Goal: Ask a question

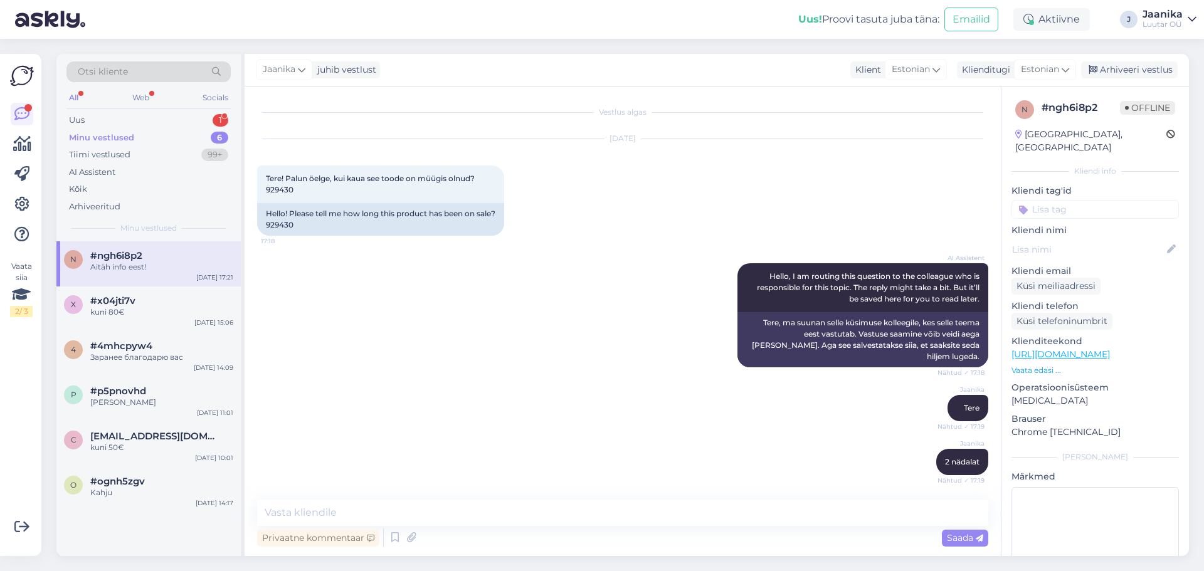
scroll to position [55, 0]
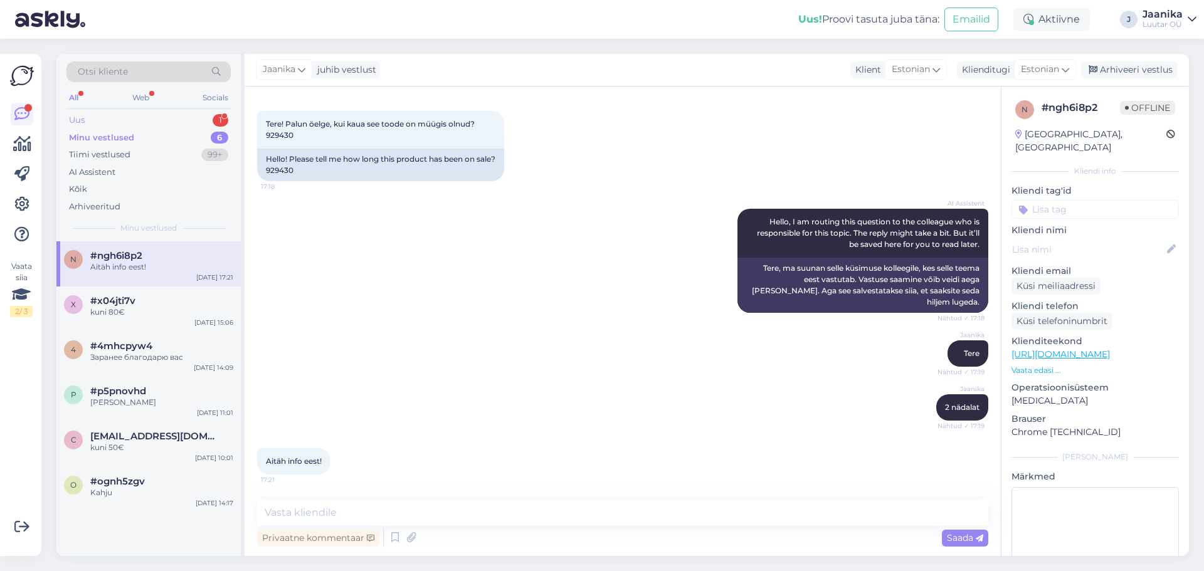
click at [136, 119] on div "Uus 1" at bounding box center [148, 121] width 164 height 18
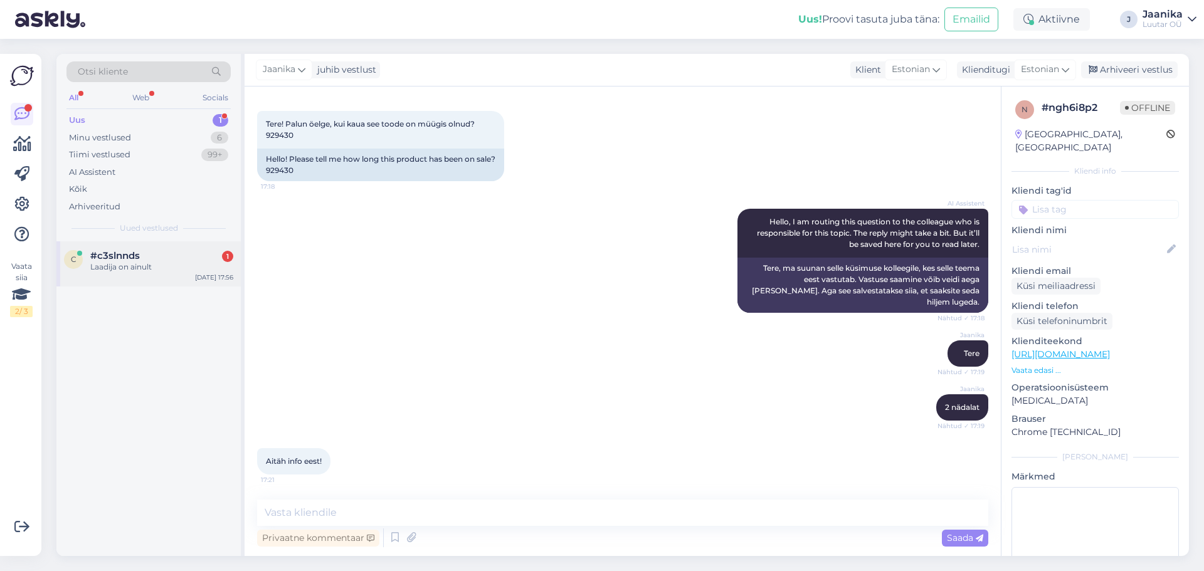
click at [127, 257] on span "#c3slnnds" at bounding box center [115, 255] width 50 height 11
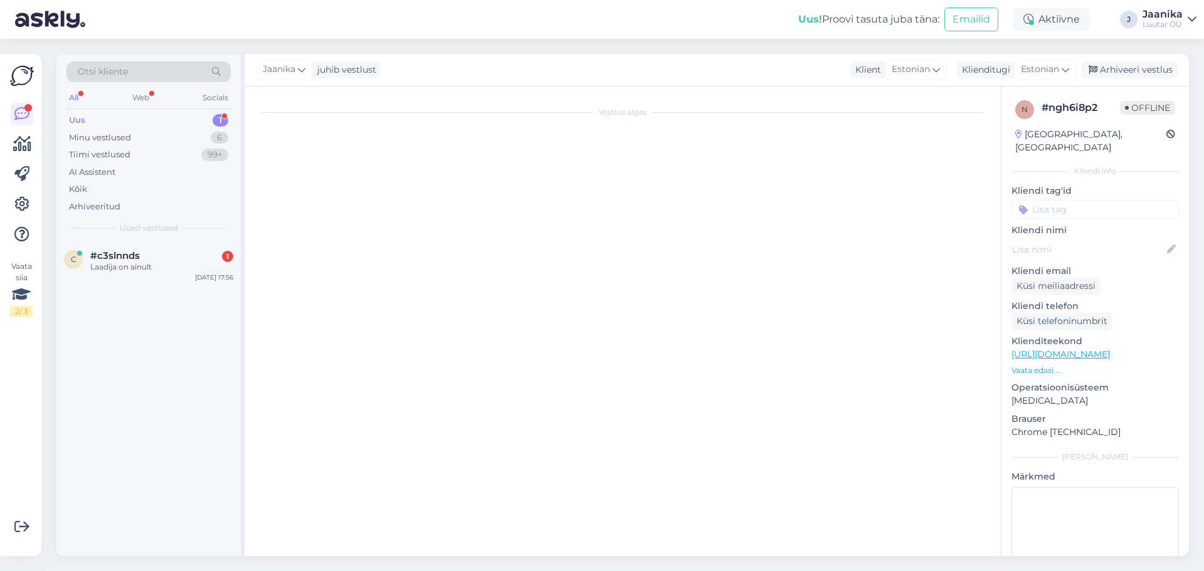
scroll to position [209, 0]
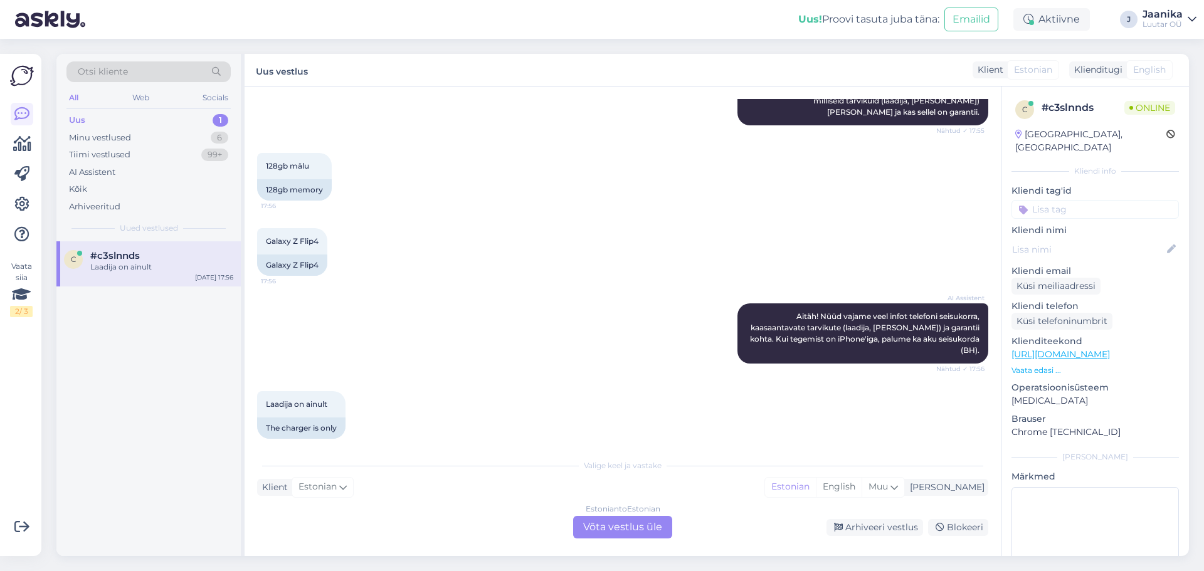
click at [599, 527] on div "Estonian to Estonian Võta vestlus üle" at bounding box center [622, 527] width 99 height 23
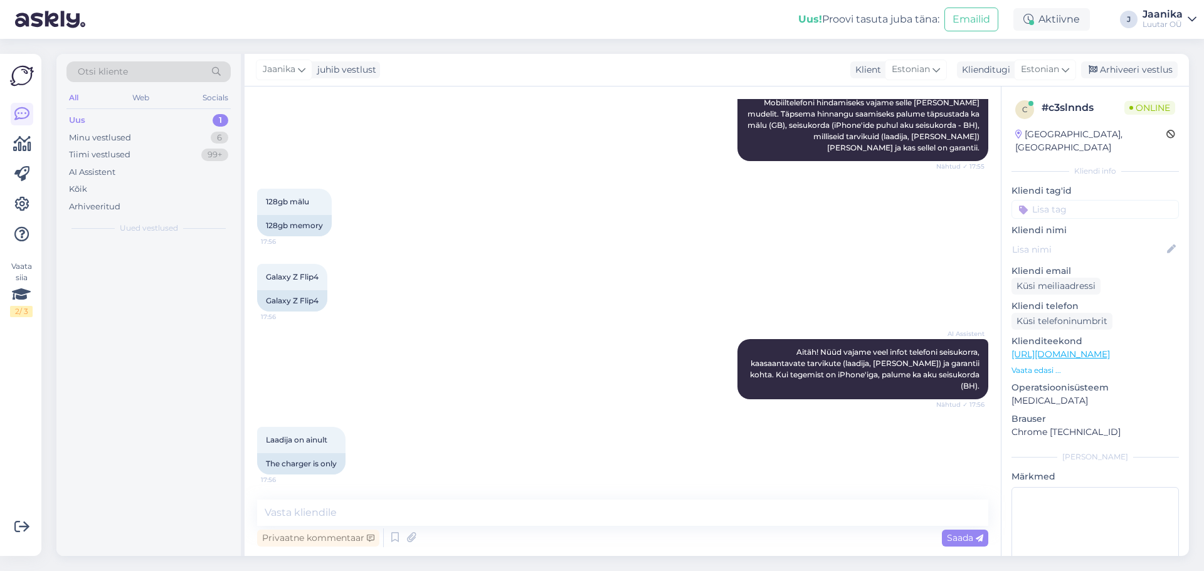
scroll to position [162, 0]
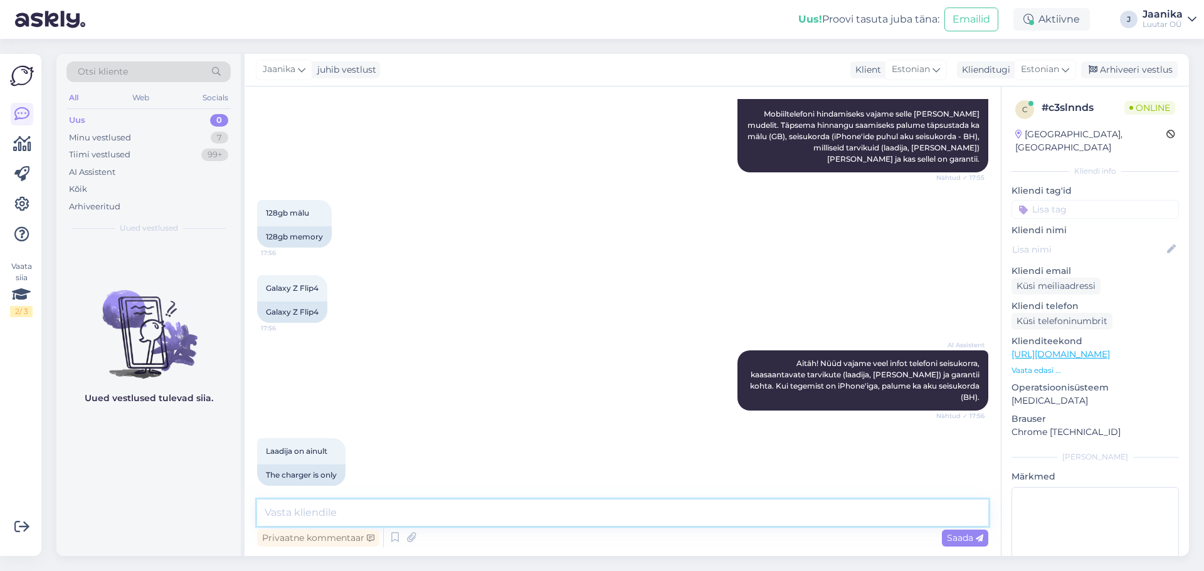
click at [388, 510] on textarea at bounding box center [622, 513] width 731 height 26
type textarea "Tere!"
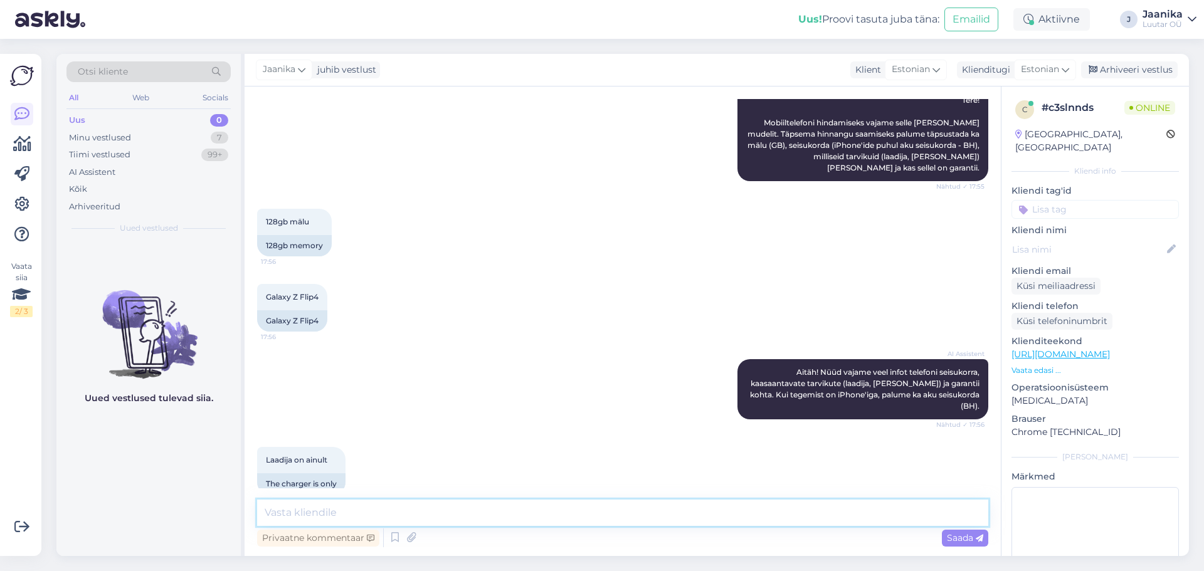
scroll to position [0, 0]
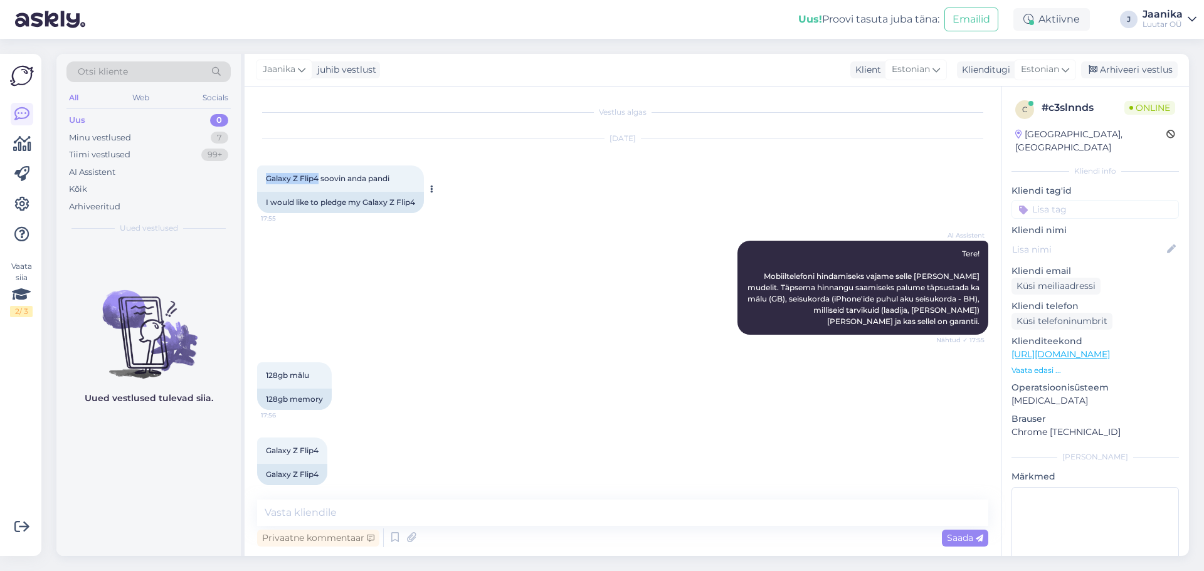
drag, startPoint x: 320, startPoint y: 179, endPoint x: 258, endPoint y: 177, distance: 62.1
click at [258, 177] on div "Galaxy Z Flip4 soovin anda pandi 17:55" at bounding box center [340, 179] width 167 height 26
copy span "Galaxy Z Flip4"
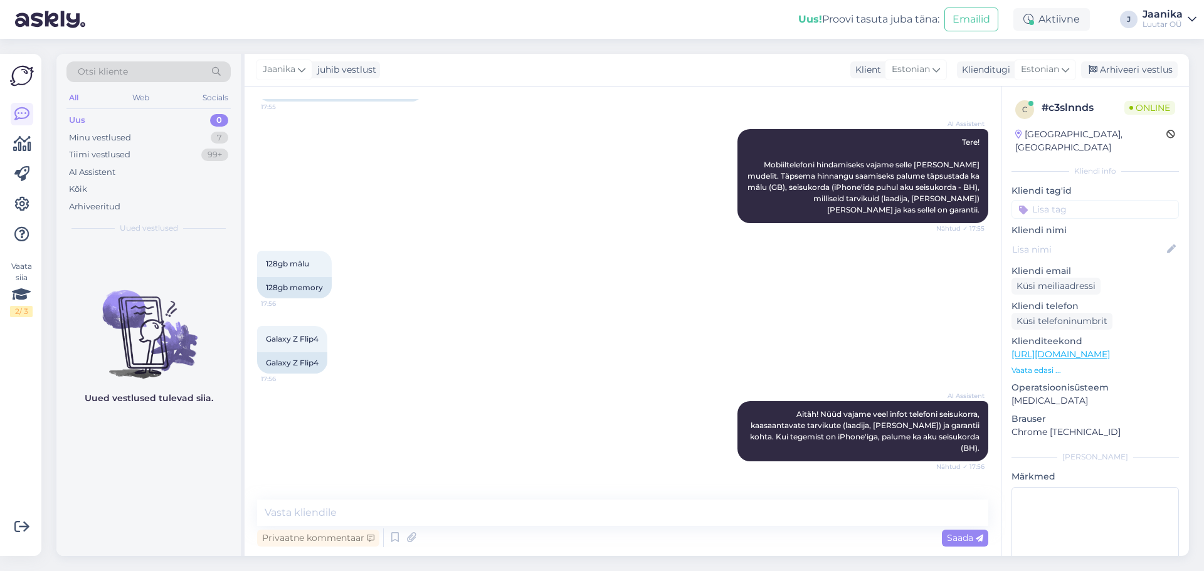
scroll to position [216, 0]
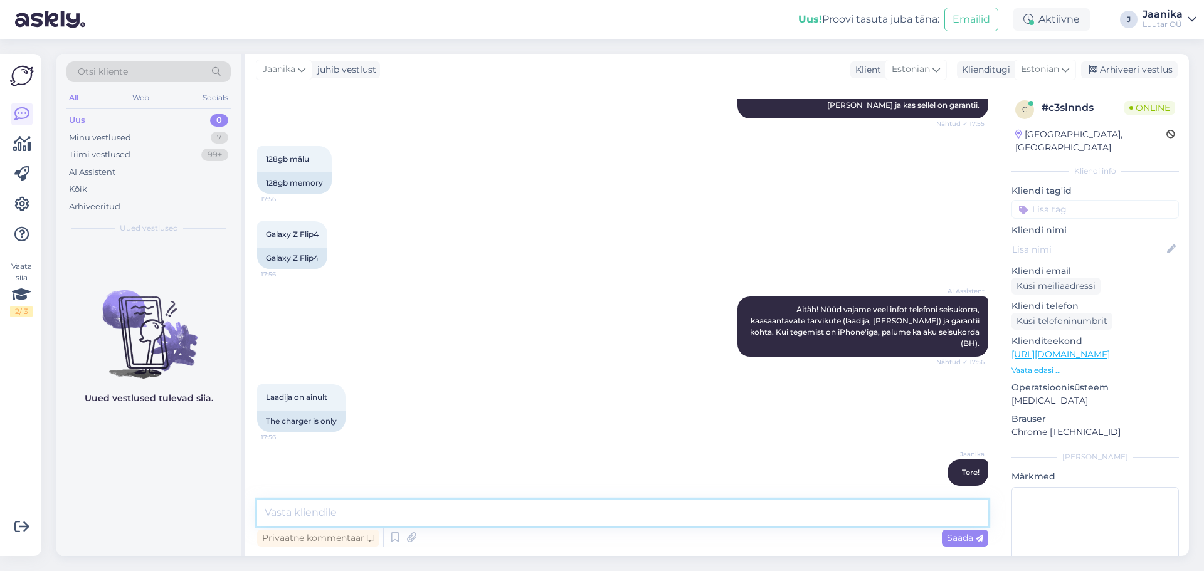
click at [470, 512] on textarea at bounding box center [622, 513] width 731 height 26
type textarea "uurin"
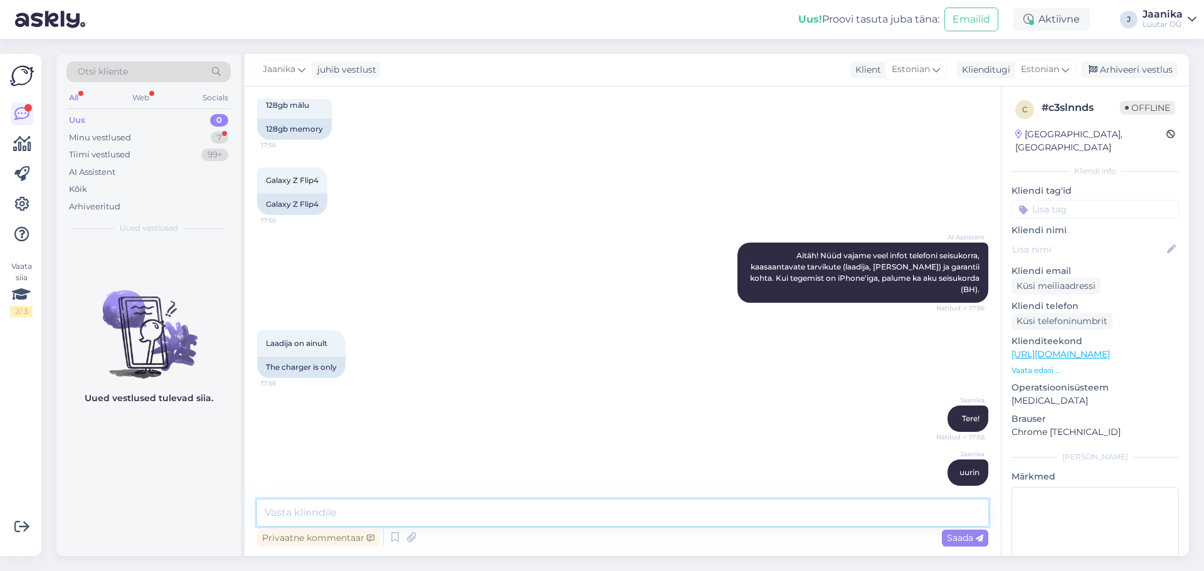
scroll to position [389, 0]
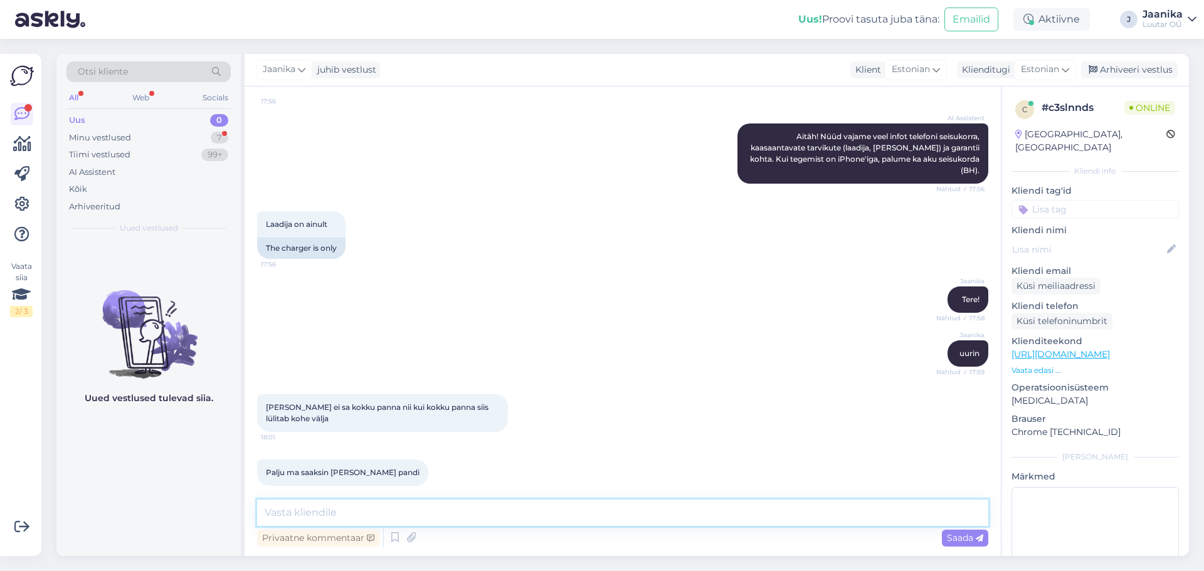
click at [405, 507] on textarea at bounding box center [622, 513] width 731 height 26
type textarea "kuni 150"
